Goal: Navigation & Orientation: Understand site structure

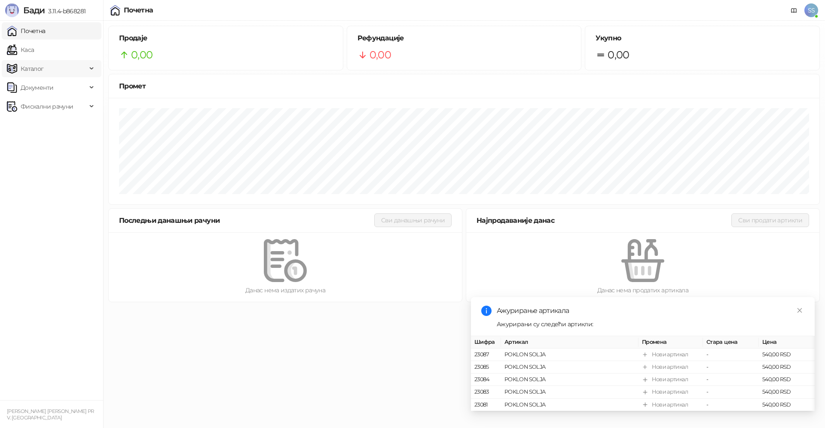
click at [52, 61] on span "Каталог" at bounding box center [47, 68] width 80 height 17
click at [62, 89] on link "Робне марке" at bounding box center [36, 87] width 52 height 17
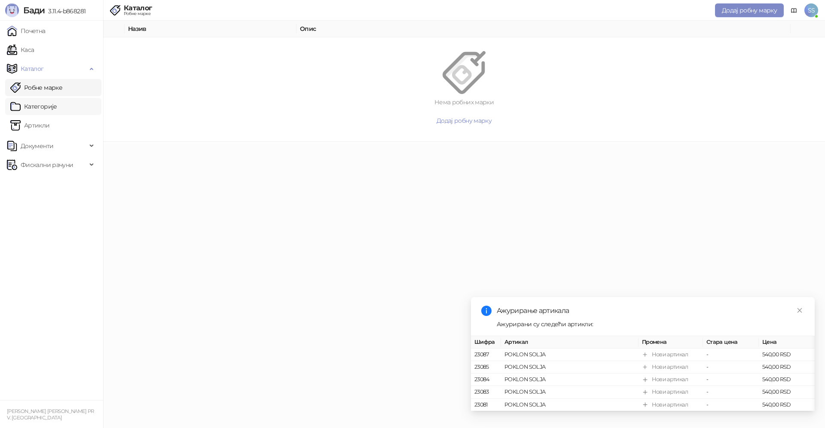
click at [57, 113] on link "Категорије" at bounding box center [33, 106] width 47 height 17
click at [44, 125] on link "Артикли" at bounding box center [30, 125] width 40 height 17
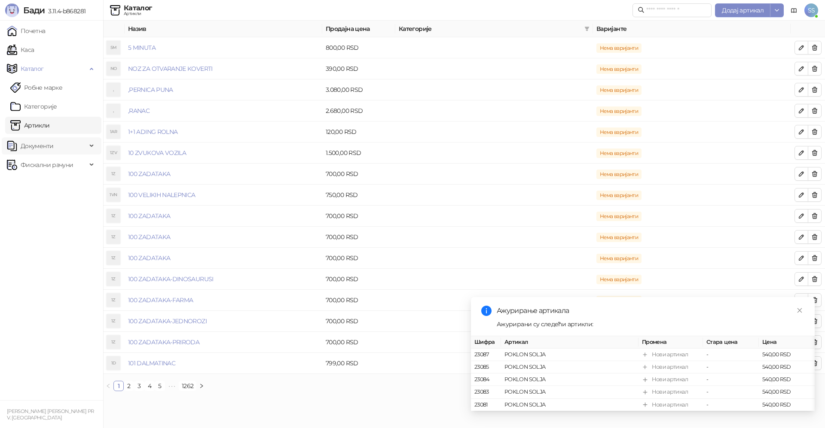
click at [73, 152] on span "Документи" at bounding box center [47, 145] width 80 height 17
click at [46, 36] on link "Почетна" at bounding box center [26, 30] width 39 height 17
